Goal: Navigation & Orientation: Find specific page/section

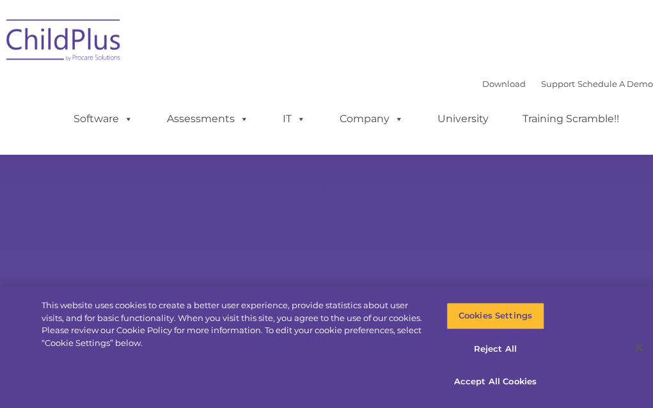
select select "MEDIUM"
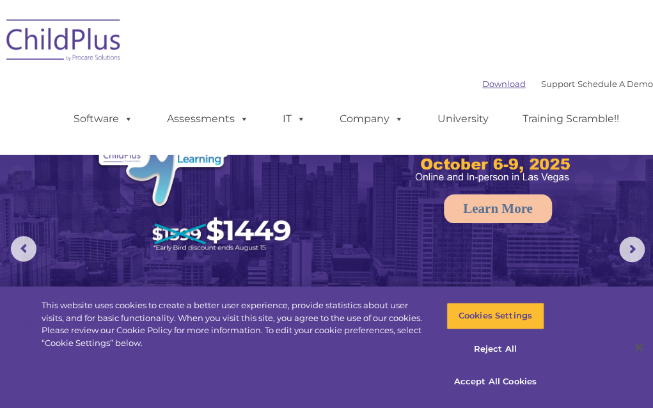
click at [482, 81] on link "Download" at bounding box center [504, 84] width 44 height 10
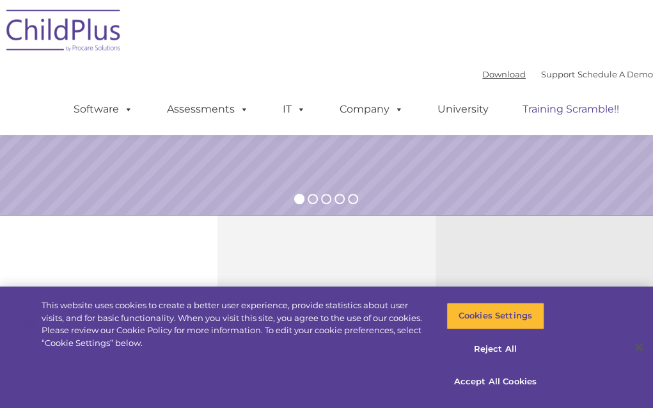
scroll to position [284, 0]
click at [490, 377] on button "Accept All Cookies" at bounding box center [496, 382] width 98 height 27
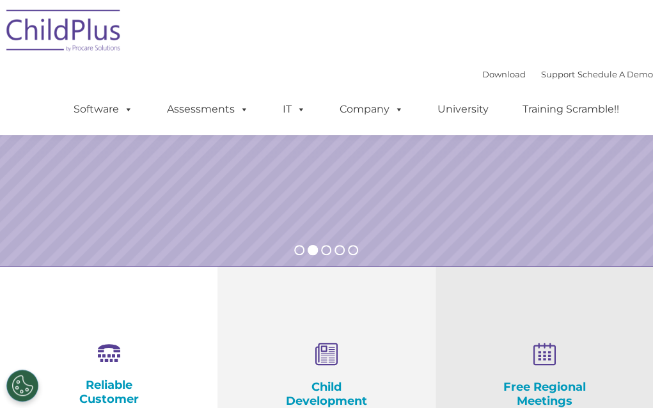
scroll to position [0, 0]
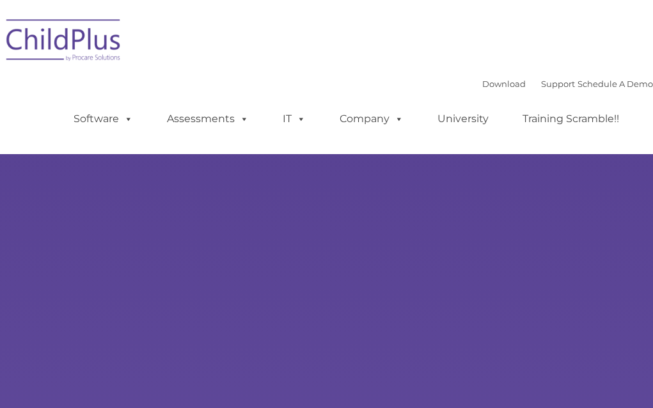
type input ""
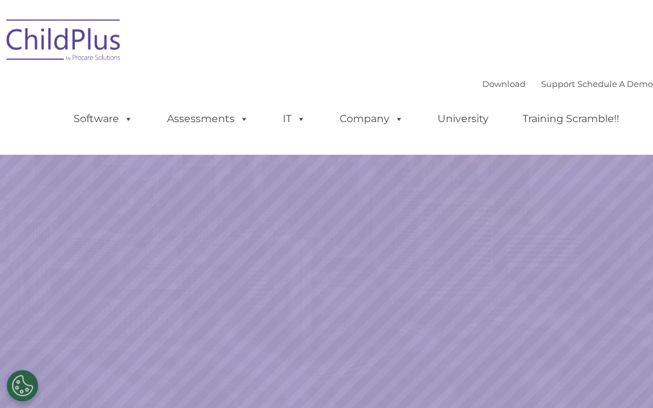
select select "MEDIUM"
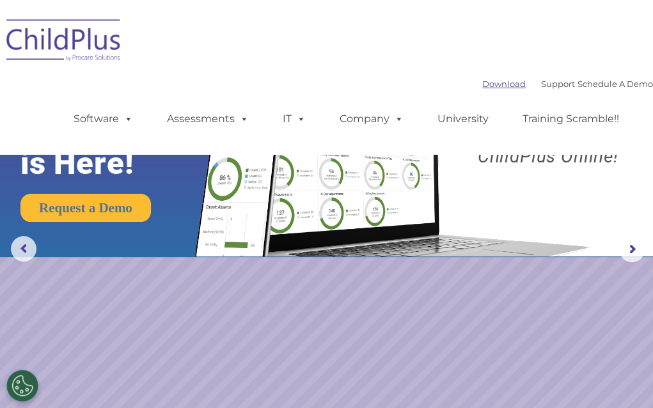
click at [482, 80] on link "Download" at bounding box center [504, 84] width 44 height 10
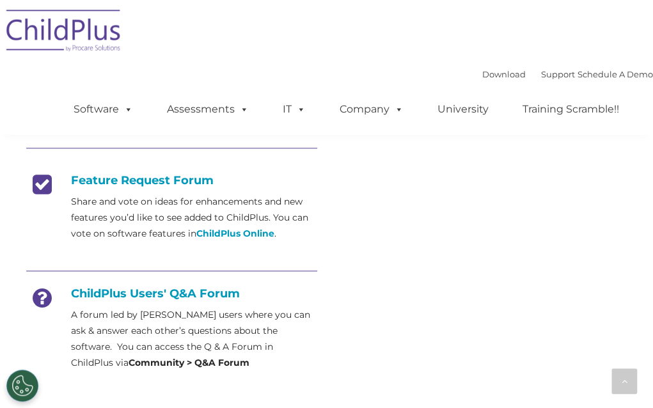
scroll to position [490, 0]
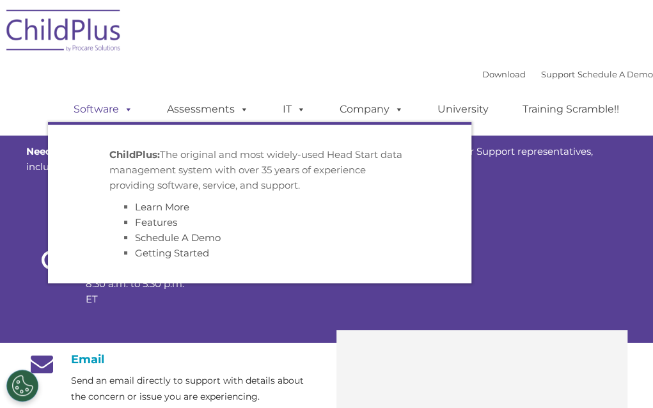
click at [95, 112] on link "Software" at bounding box center [103, 110] width 85 height 26
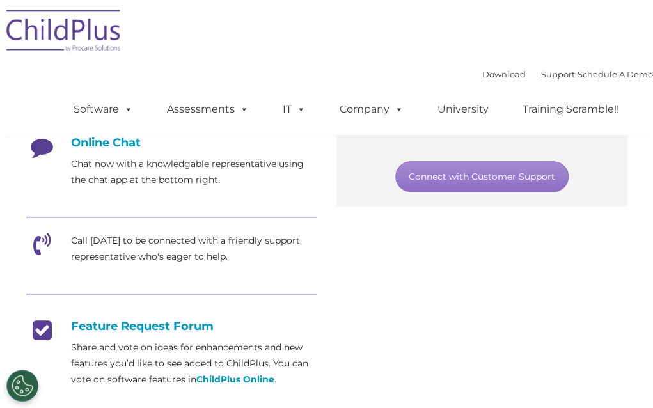
scroll to position [338, 0]
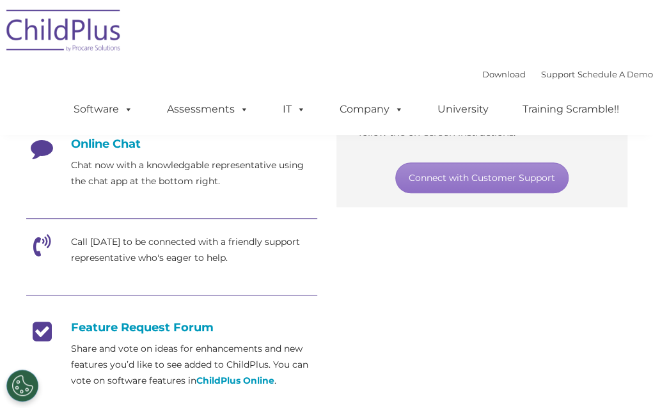
click at [101, 42] on img at bounding box center [64, 33] width 128 height 64
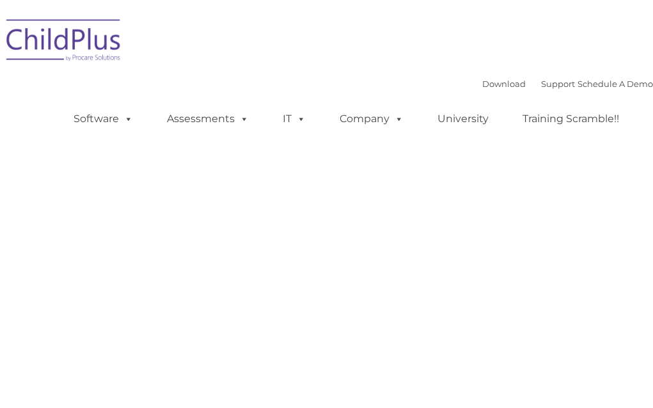
type input ""
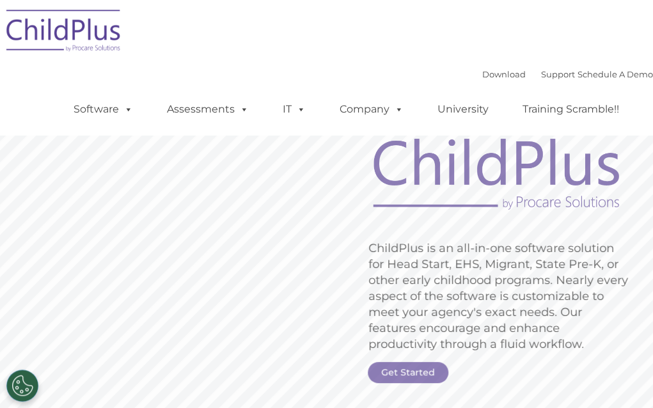
click at [301, 49] on div "Download Support | Schedule A Demo  MENU MENU Software ChildPlus: The original…" at bounding box center [326, 67] width 653 height 135
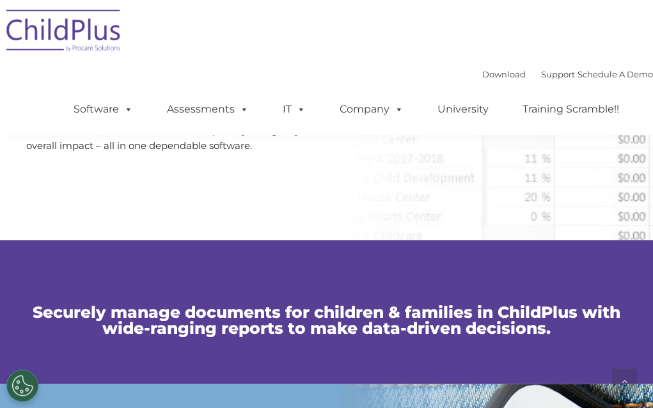
scroll to position [657, 0]
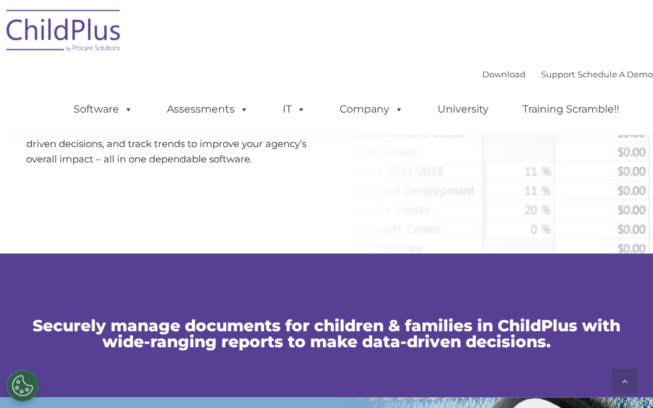
drag, startPoint x: 251, startPoint y: 217, endPoint x: 212, endPoint y: 217, distance: 38.4
click at [212, 217] on div at bounding box center [171, 221] width 291 height 64
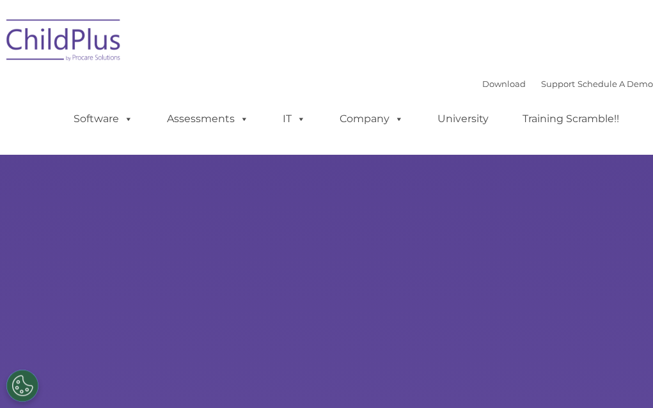
type input ""
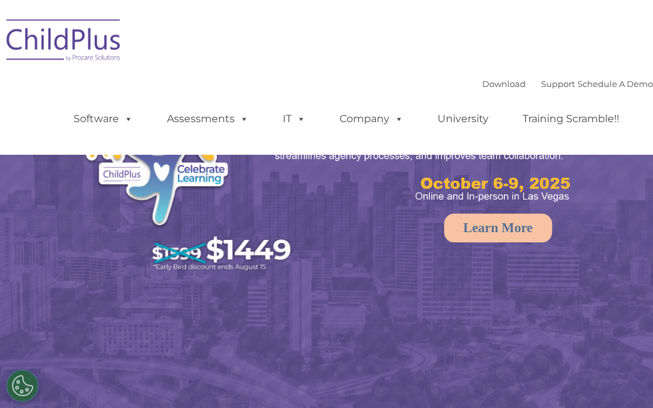
select select "MEDIUM"
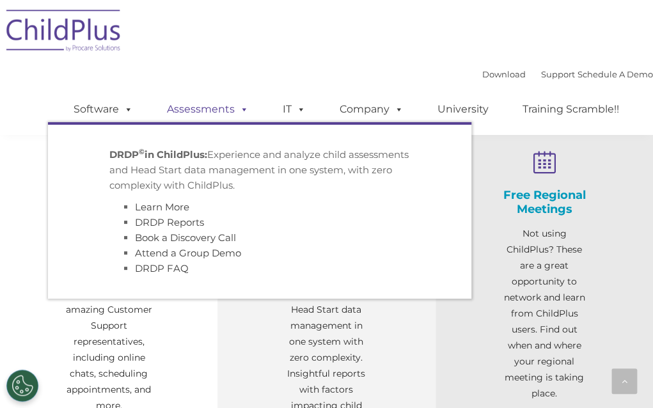
scroll to position [450, 0]
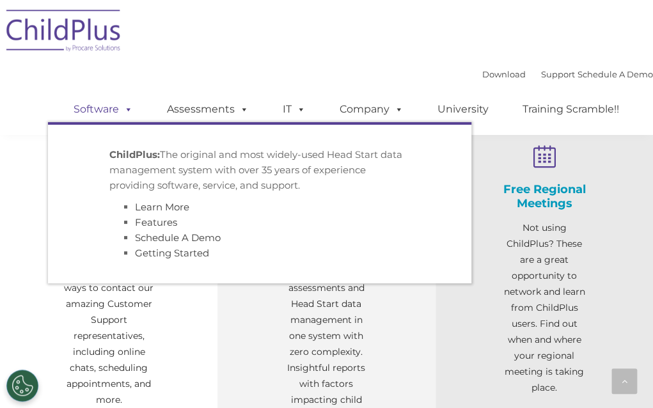
click at [119, 111] on span at bounding box center [126, 109] width 14 height 12
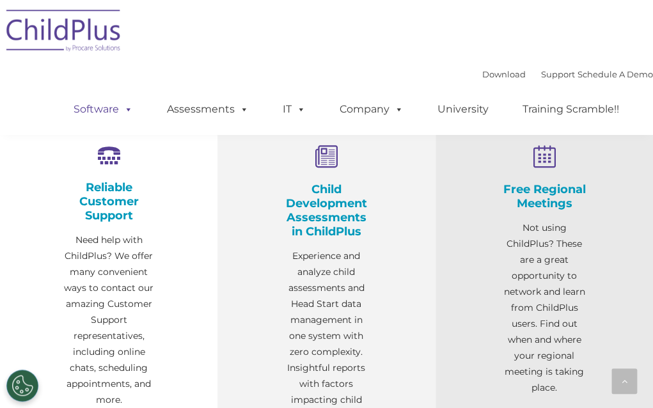
click at [119, 111] on span at bounding box center [126, 109] width 14 height 12
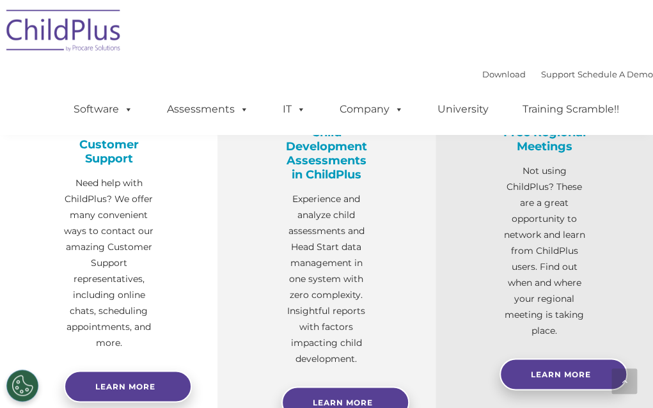
scroll to position [504, 0]
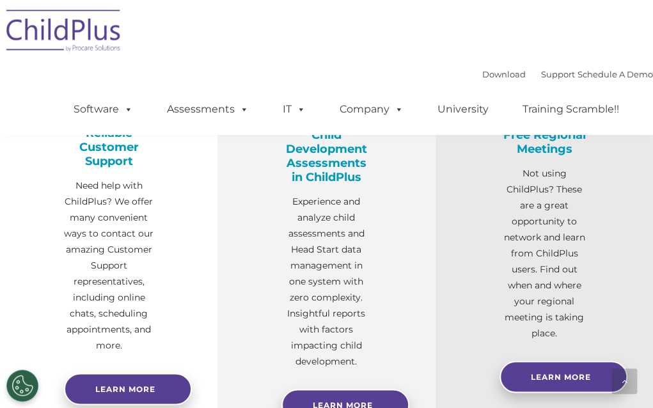
click at [107, 202] on p "Need help with ChildPlus? We offer many convenient ways to contact our amazing …" at bounding box center [109, 266] width 90 height 176
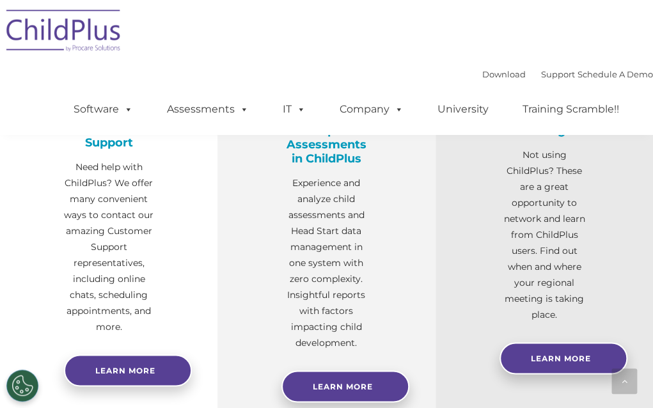
click at [26, 122] on div "Download Support | Schedule A Demo  MENU MENU Software ChildPlus: The original…" at bounding box center [326, 67] width 653 height 135
